Goal: Check status: Check status

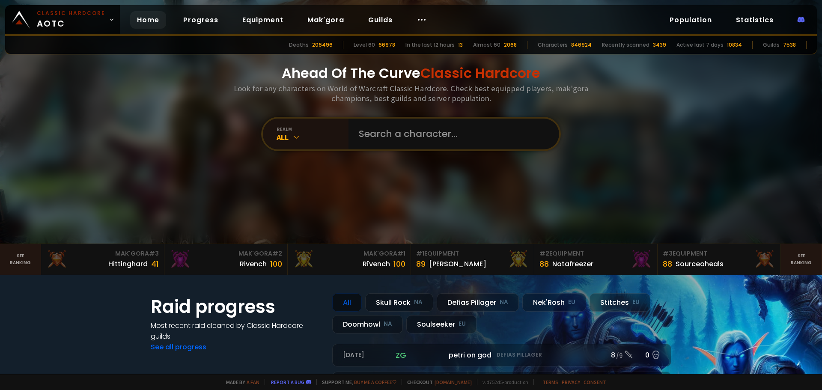
scroll to position [43, 0]
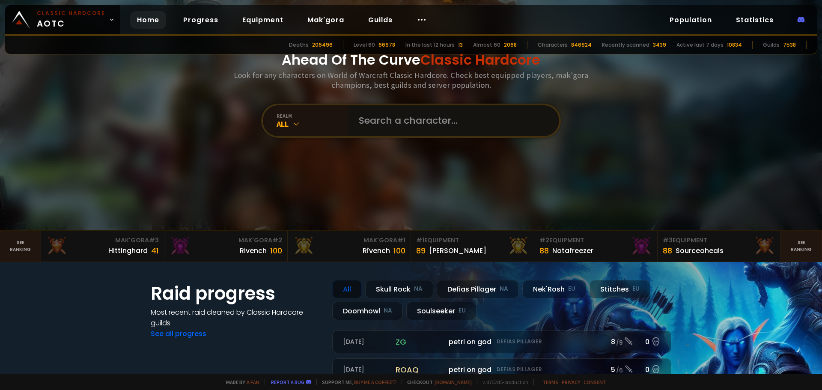
click at [389, 122] on input "text" at bounding box center [451, 120] width 195 height 31
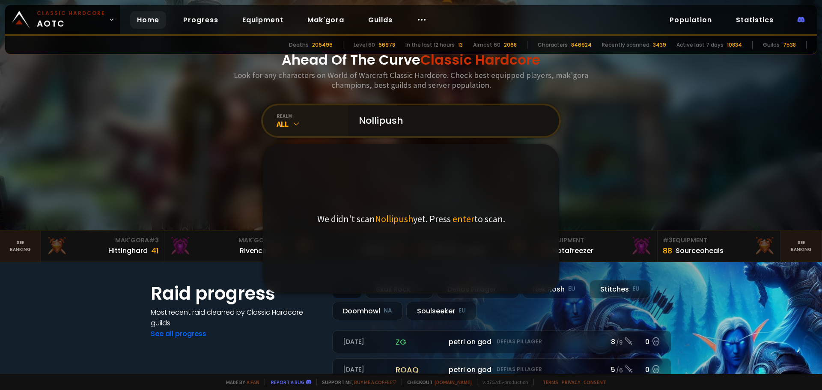
type input "Nollipush"
click at [310, 125] on div "All" at bounding box center [313, 124] width 72 height 10
click at [310, 134] on div "realm All Nollipush We didn't scan Nollipush yet. Press enter to scan." at bounding box center [411, 121] width 300 height 34
click at [310, 130] on div "realm All" at bounding box center [306, 120] width 86 height 31
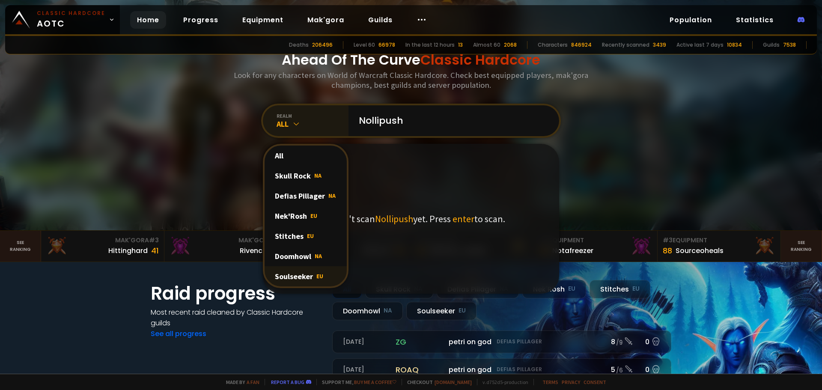
click at [306, 273] on div "Soulseeker EU" at bounding box center [306, 276] width 82 height 20
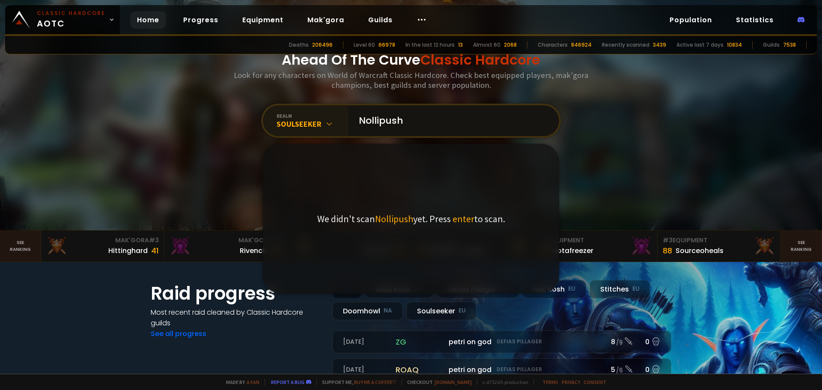
click at [405, 114] on input "Nollipush" at bounding box center [451, 120] width 195 height 31
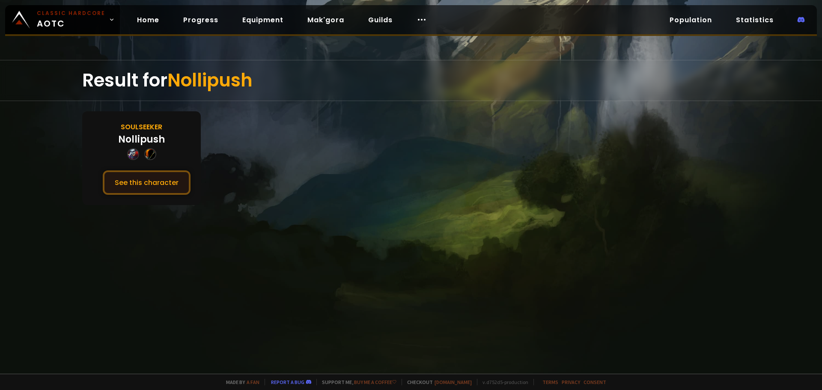
click at [135, 180] on button "See this character" at bounding box center [147, 182] width 88 height 24
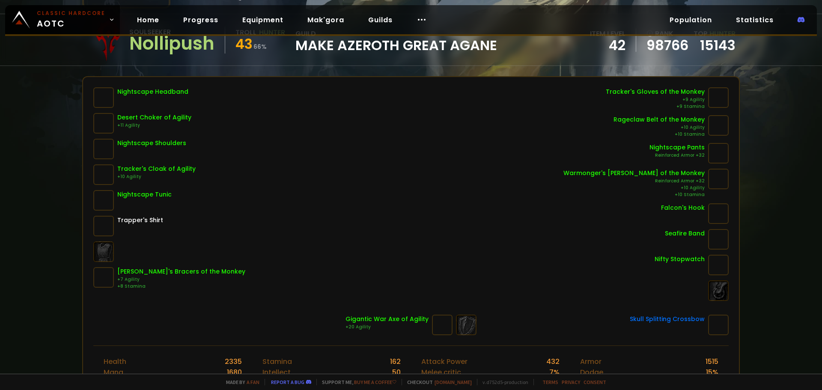
scroll to position [259, 0]
